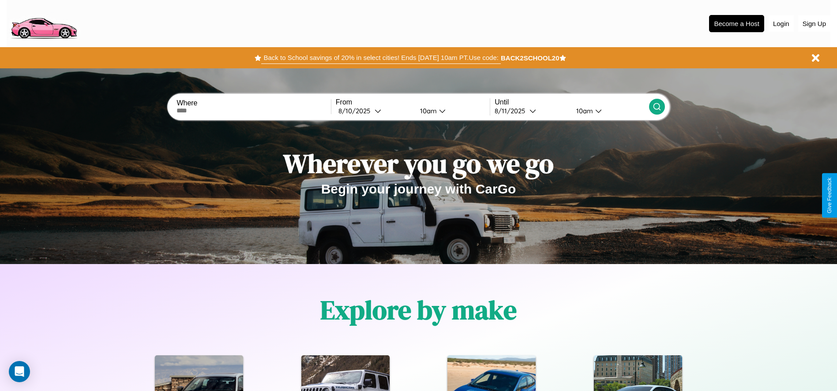
click at [381, 58] on button "Back to School savings of 20% in select cities! Ends [DATE] 10am PT. Use code:" at bounding box center [380, 58] width 239 height 12
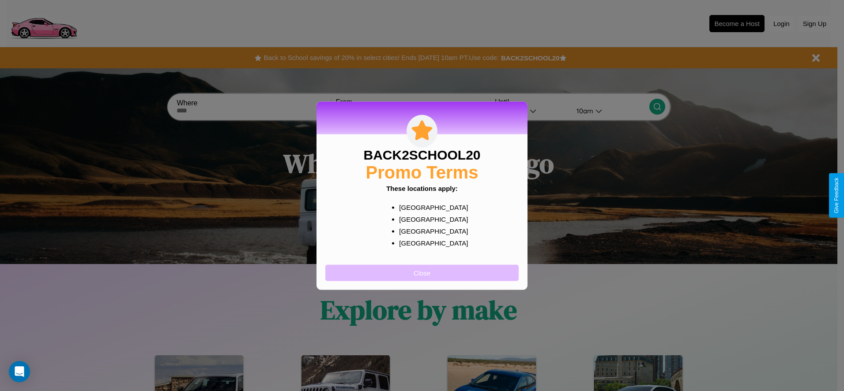
click at [422, 273] on button "Close" at bounding box center [421, 273] width 193 height 16
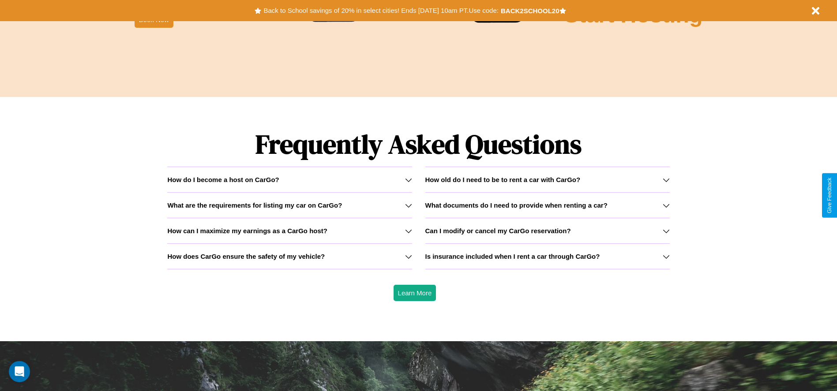
scroll to position [1266, 0]
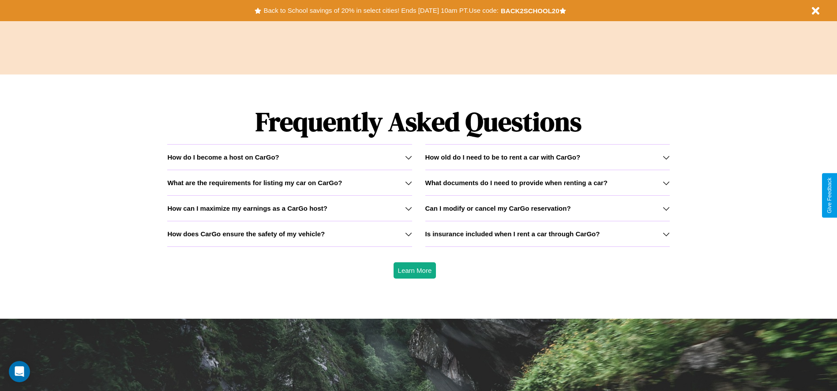
click at [408, 208] on icon at bounding box center [408, 208] width 7 height 7
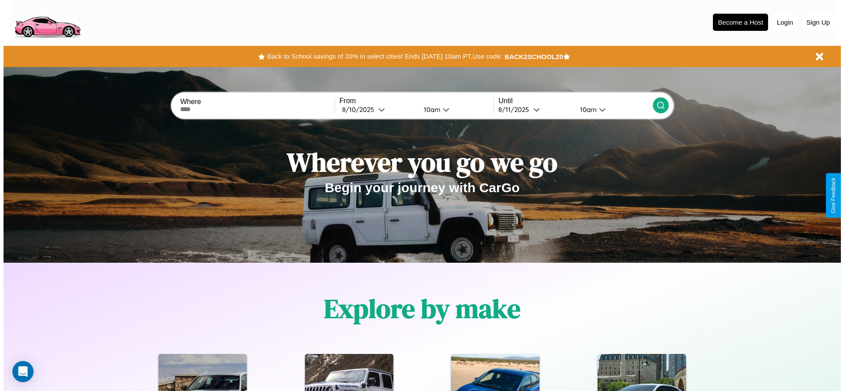
scroll to position [0, 0]
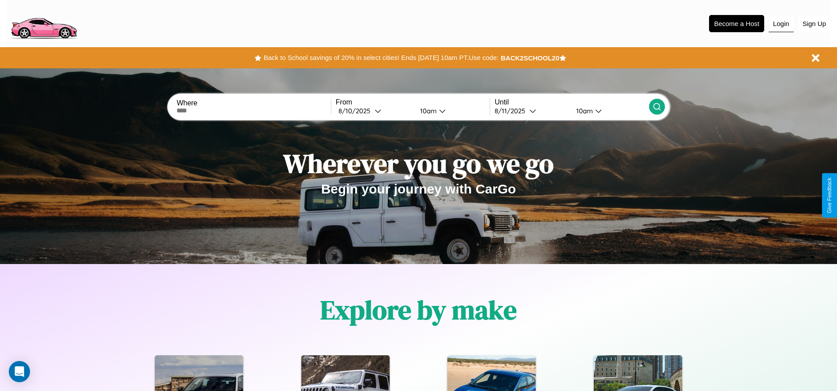
click at [781, 23] on button "Login" at bounding box center [781, 23] width 25 height 17
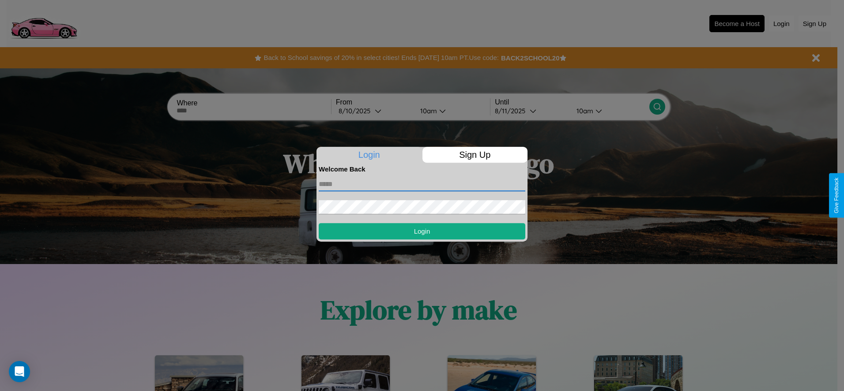
click at [422, 184] on input "text" at bounding box center [422, 184] width 207 height 14
type input "**********"
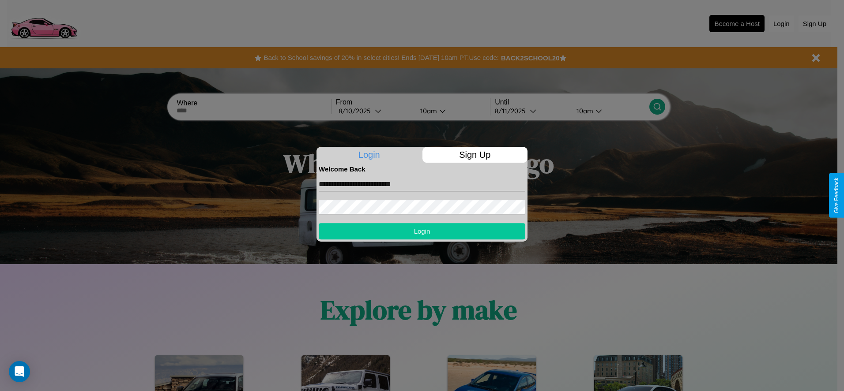
click at [422, 231] on button "Login" at bounding box center [422, 231] width 207 height 16
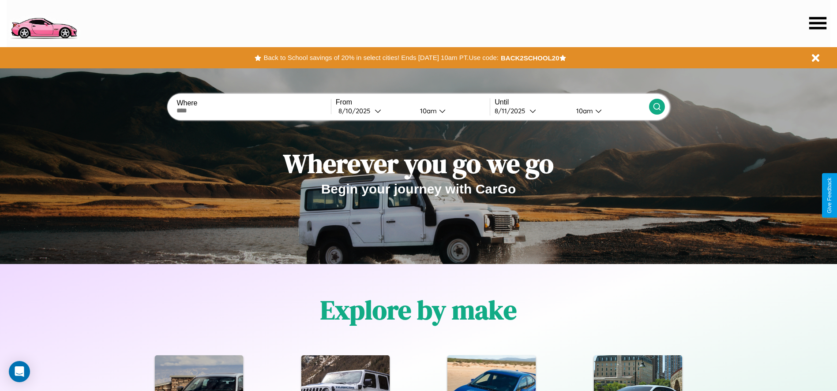
click at [818, 23] on icon at bounding box center [817, 23] width 17 height 12
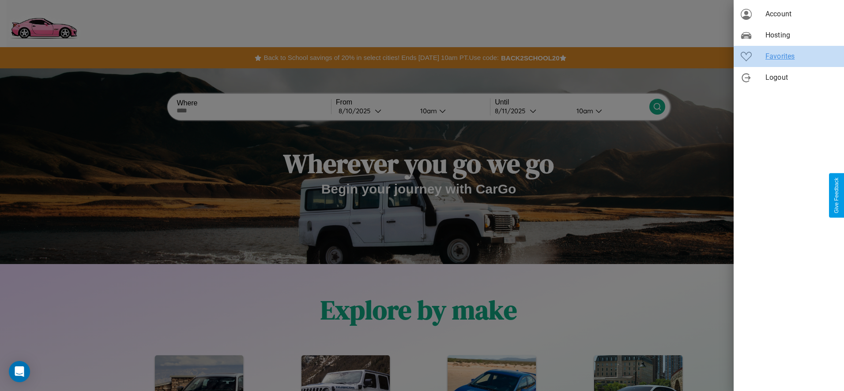
click at [789, 56] on span "Favorites" at bounding box center [800, 56] width 71 height 11
